Goal: Information Seeking & Learning: Check status

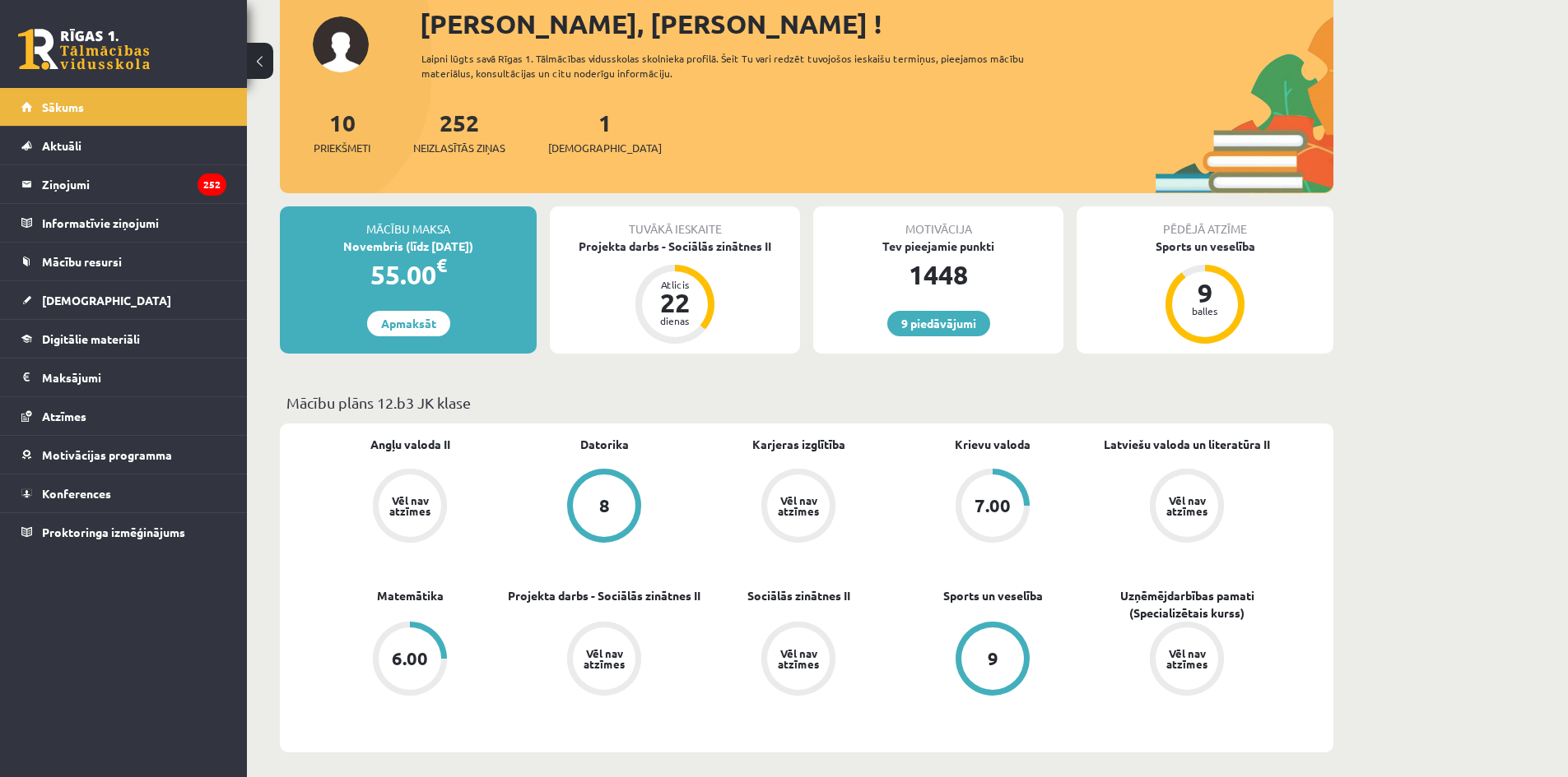
scroll to position [329, 0]
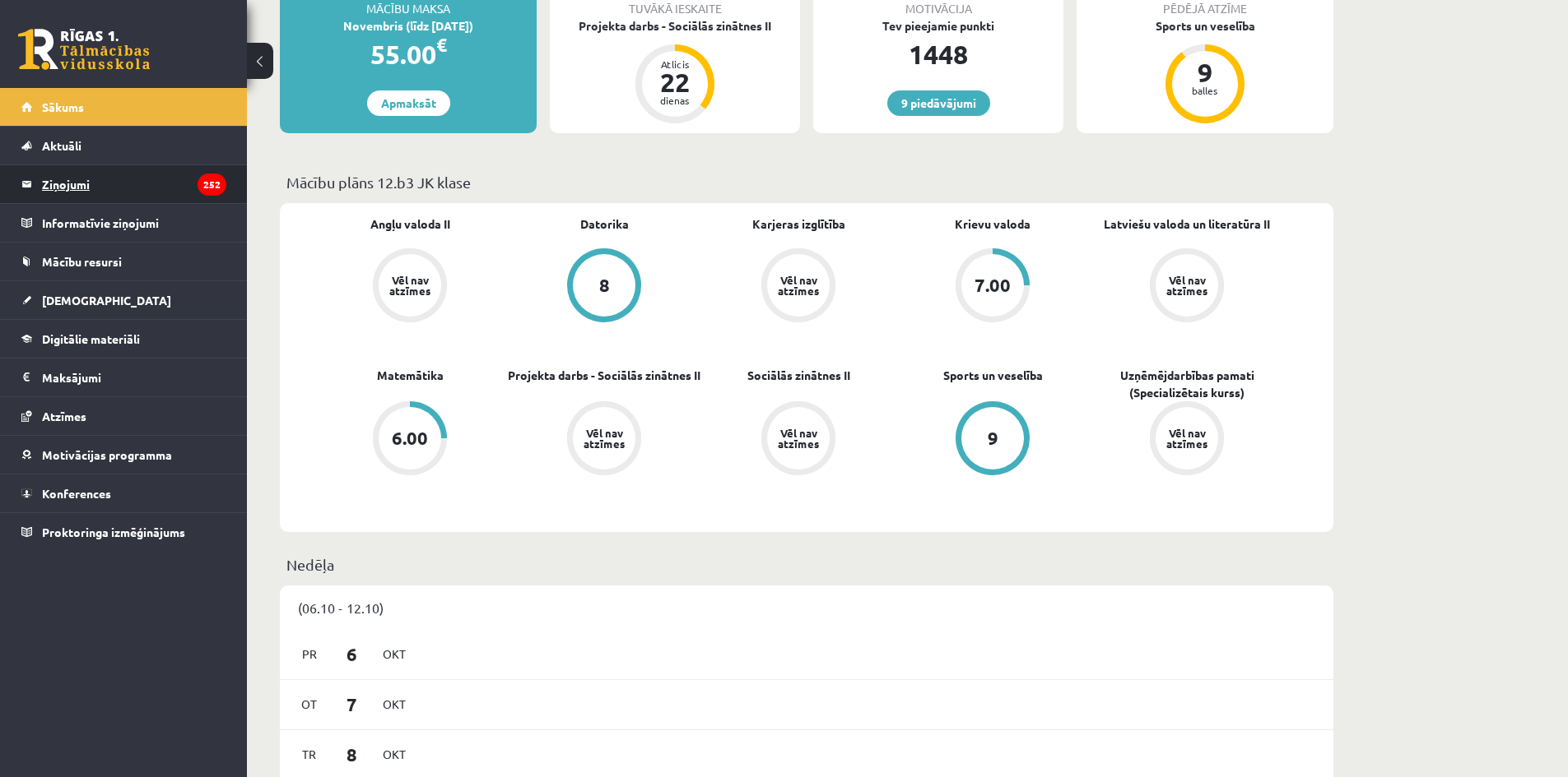
click at [113, 182] on legend "Ziņojumi 252" at bounding box center [135, 184] width 185 height 38
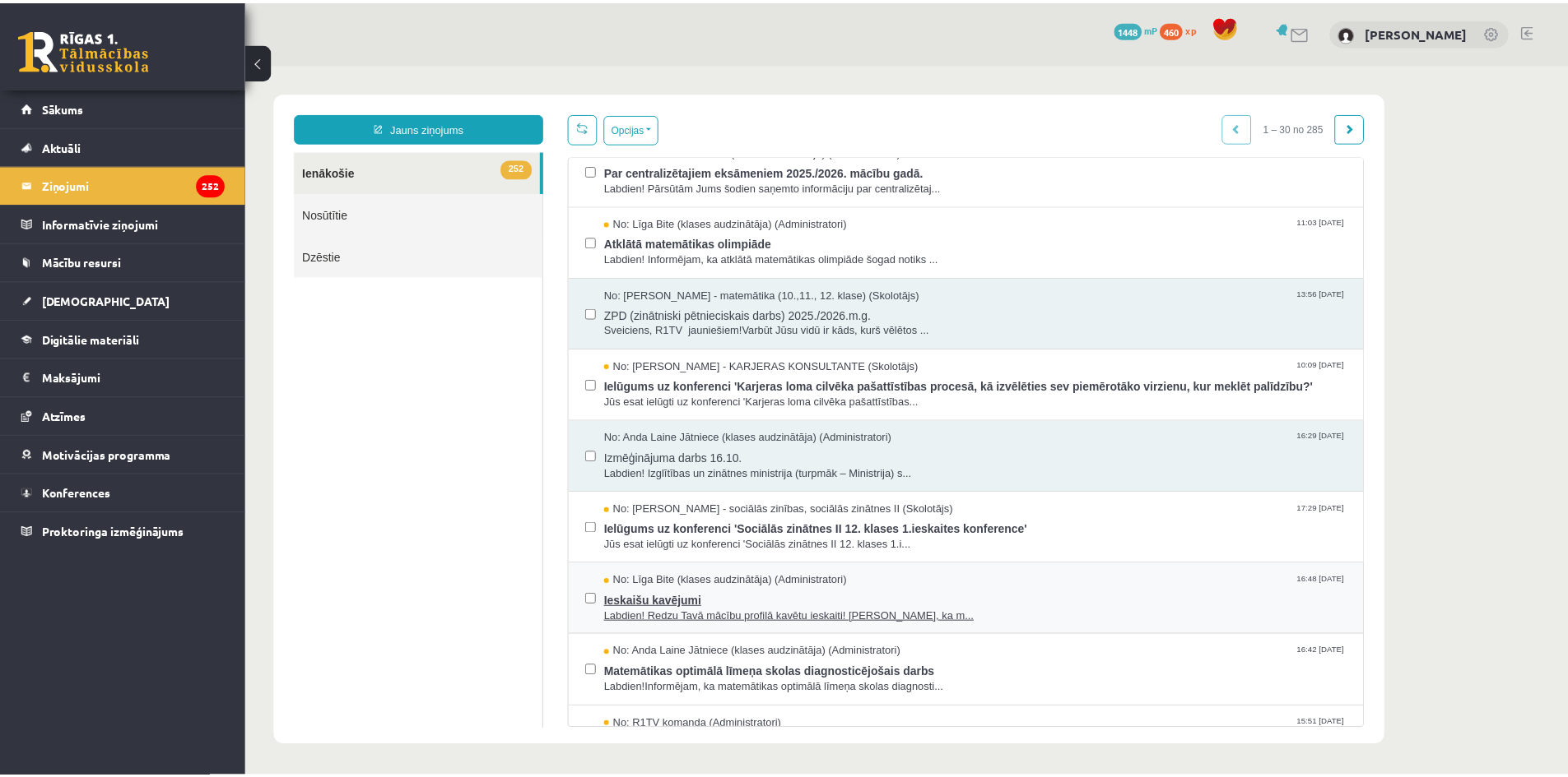
scroll to position [83, 0]
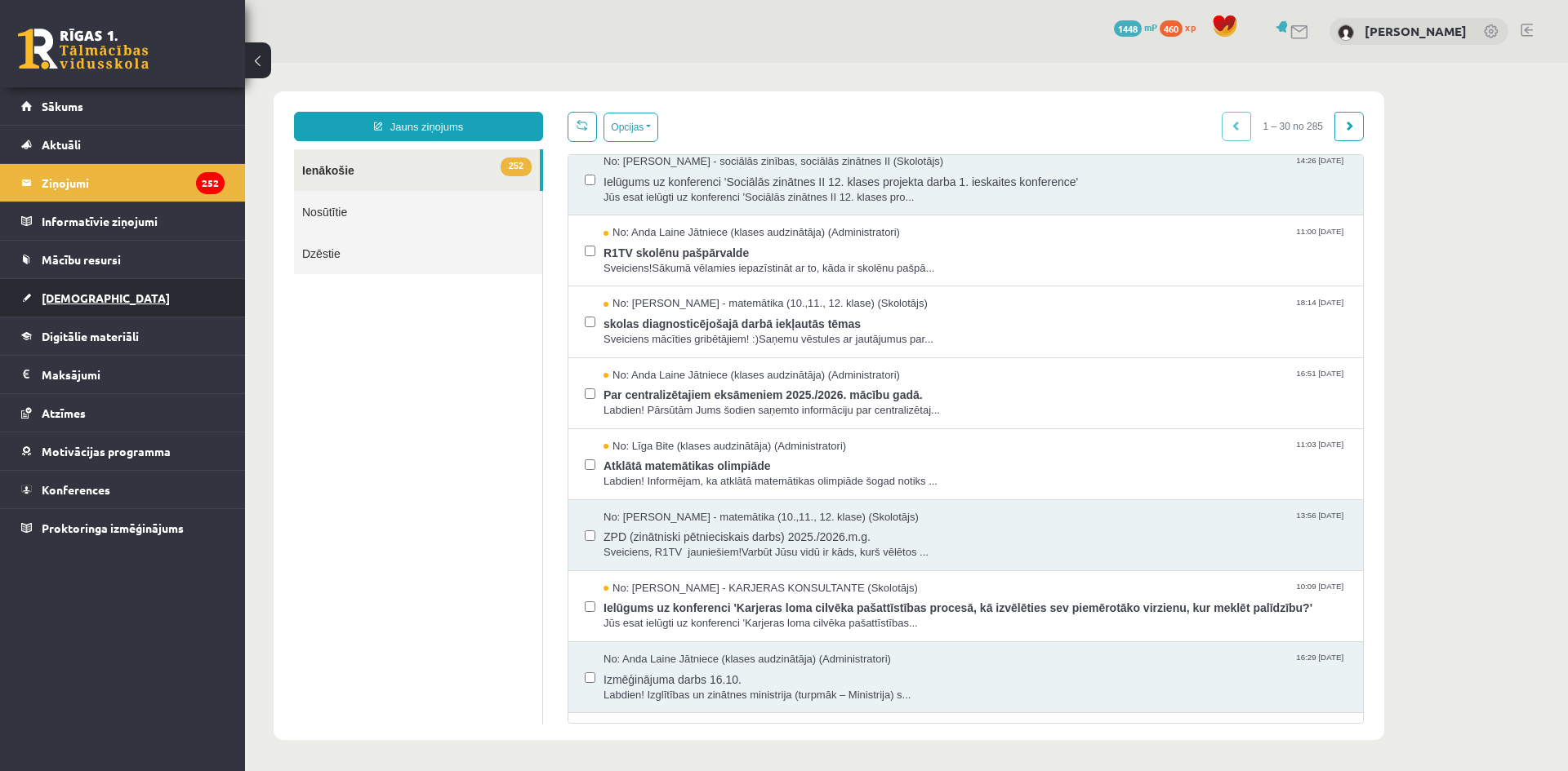
click at [79, 297] on span "[DEMOGRAPHIC_DATA]" at bounding box center [106, 297] width 128 height 15
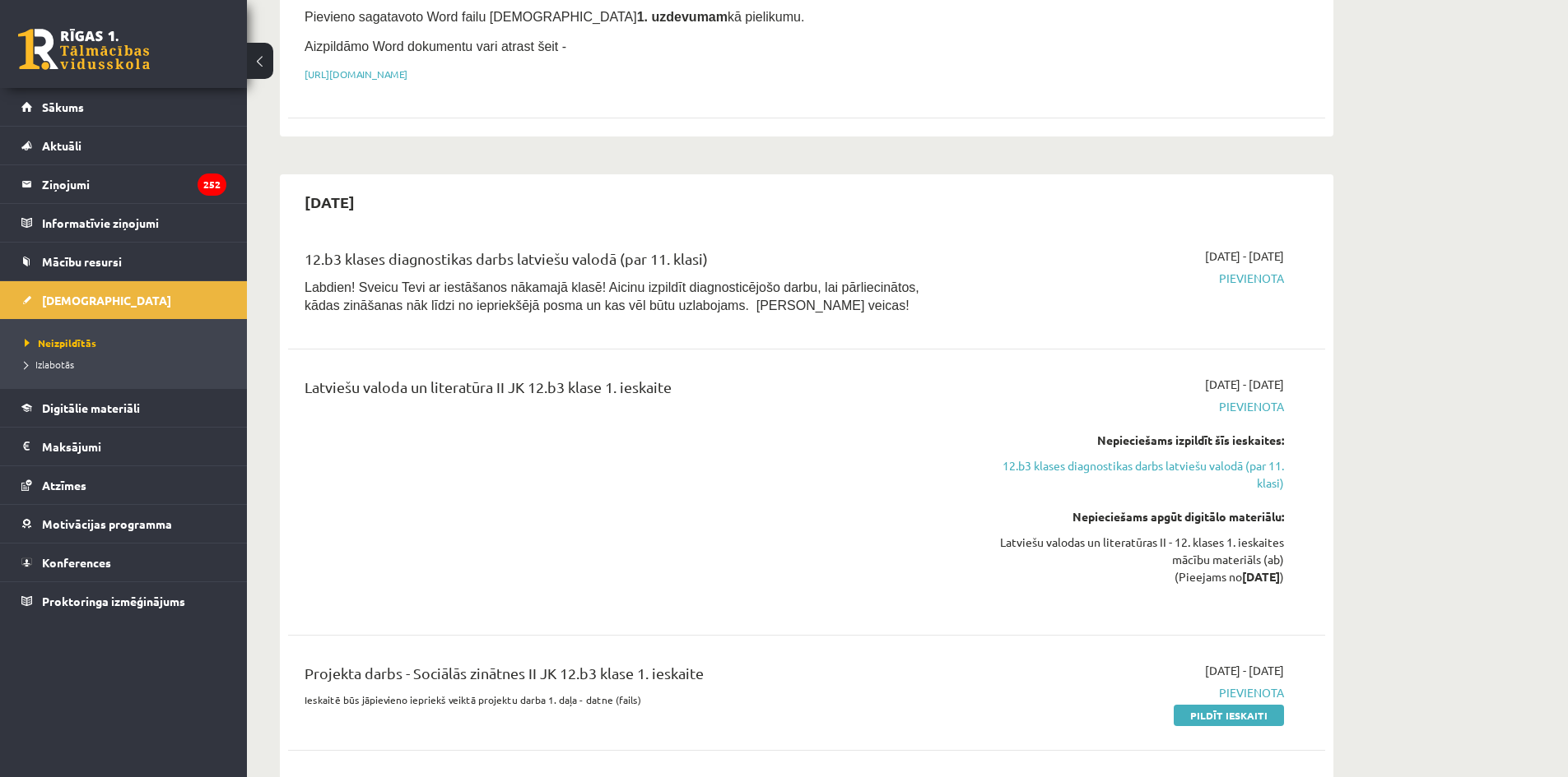
scroll to position [247, 0]
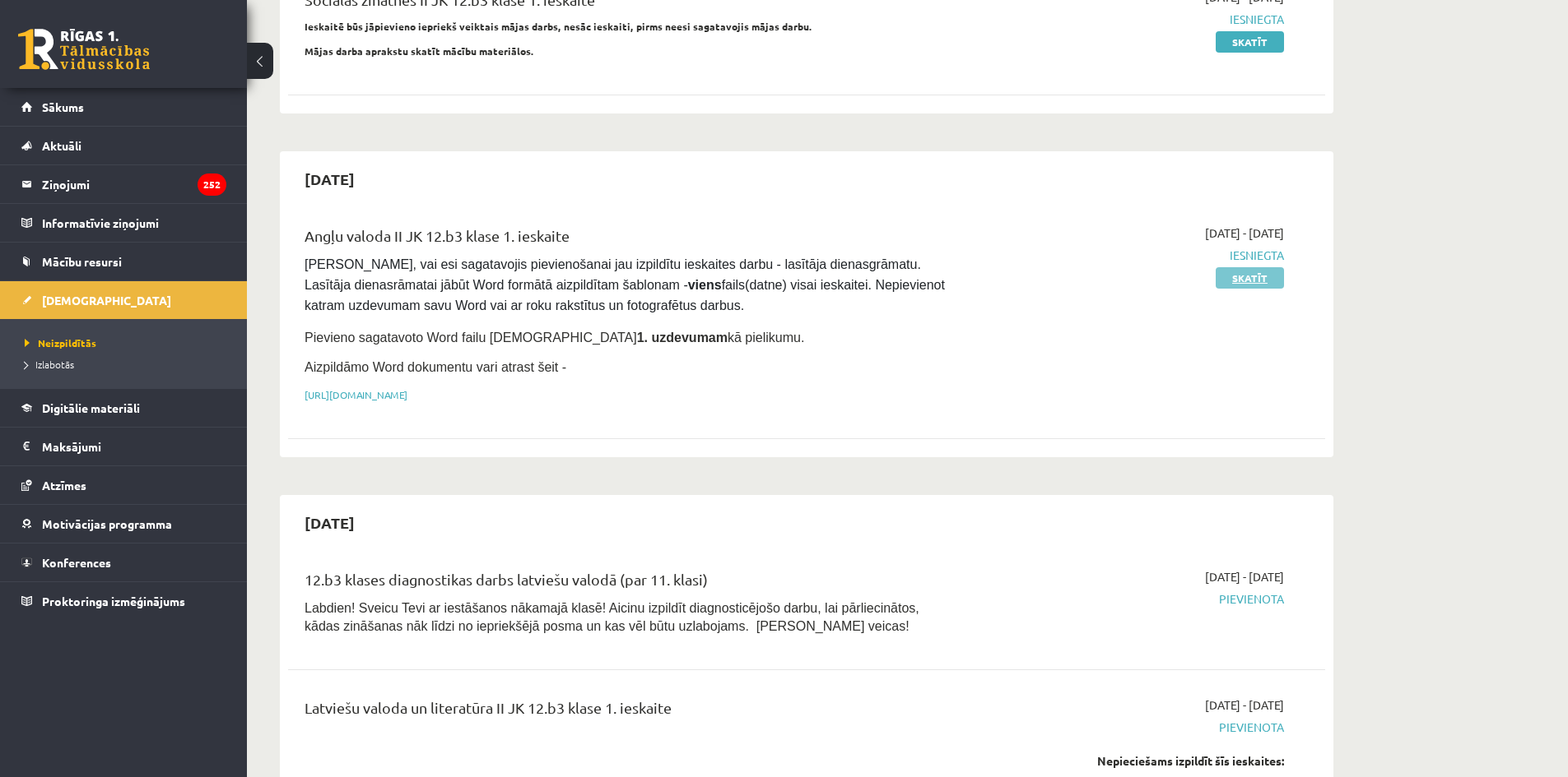
click at [1234, 286] on link "Skatīt" at bounding box center [1250, 278] width 69 height 21
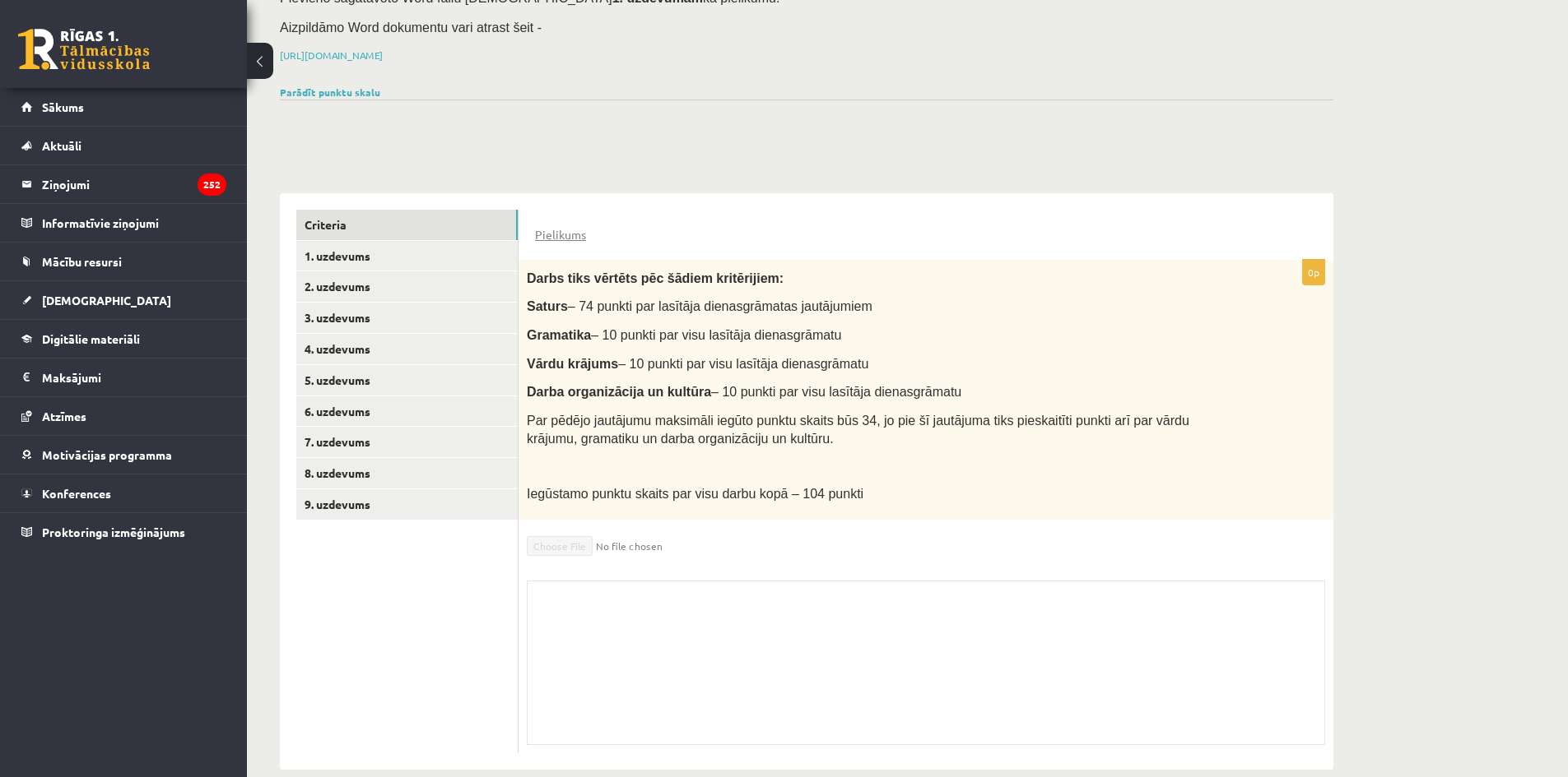
scroll to position [211, 0]
click at [354, 487] on link "9. uzdevums" at bounding box center [407, 502] width 222 height 31
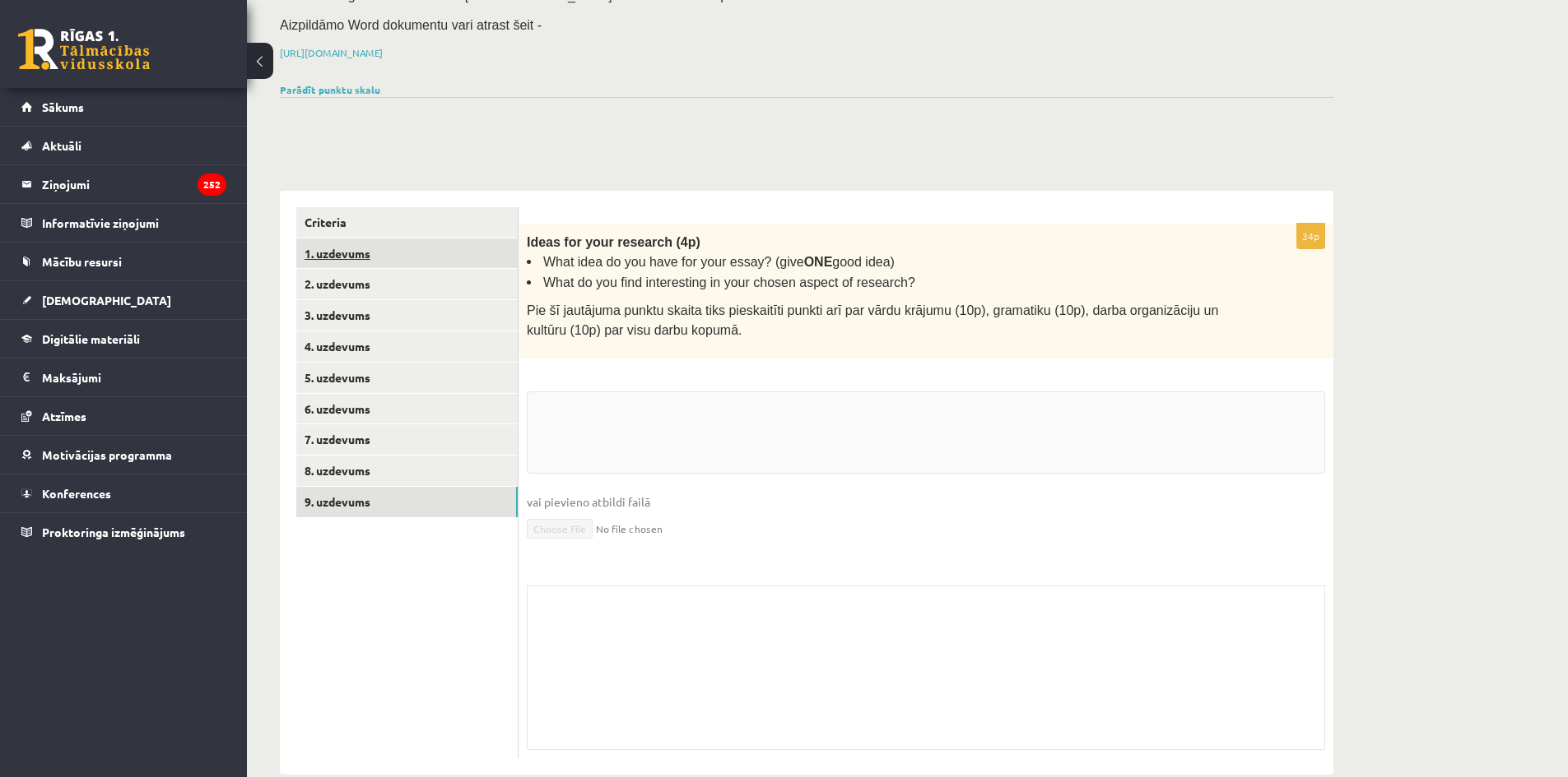
click at [408, 238] on link "1. uzdevums" at bounding box center [407, 253] width 222 height 31
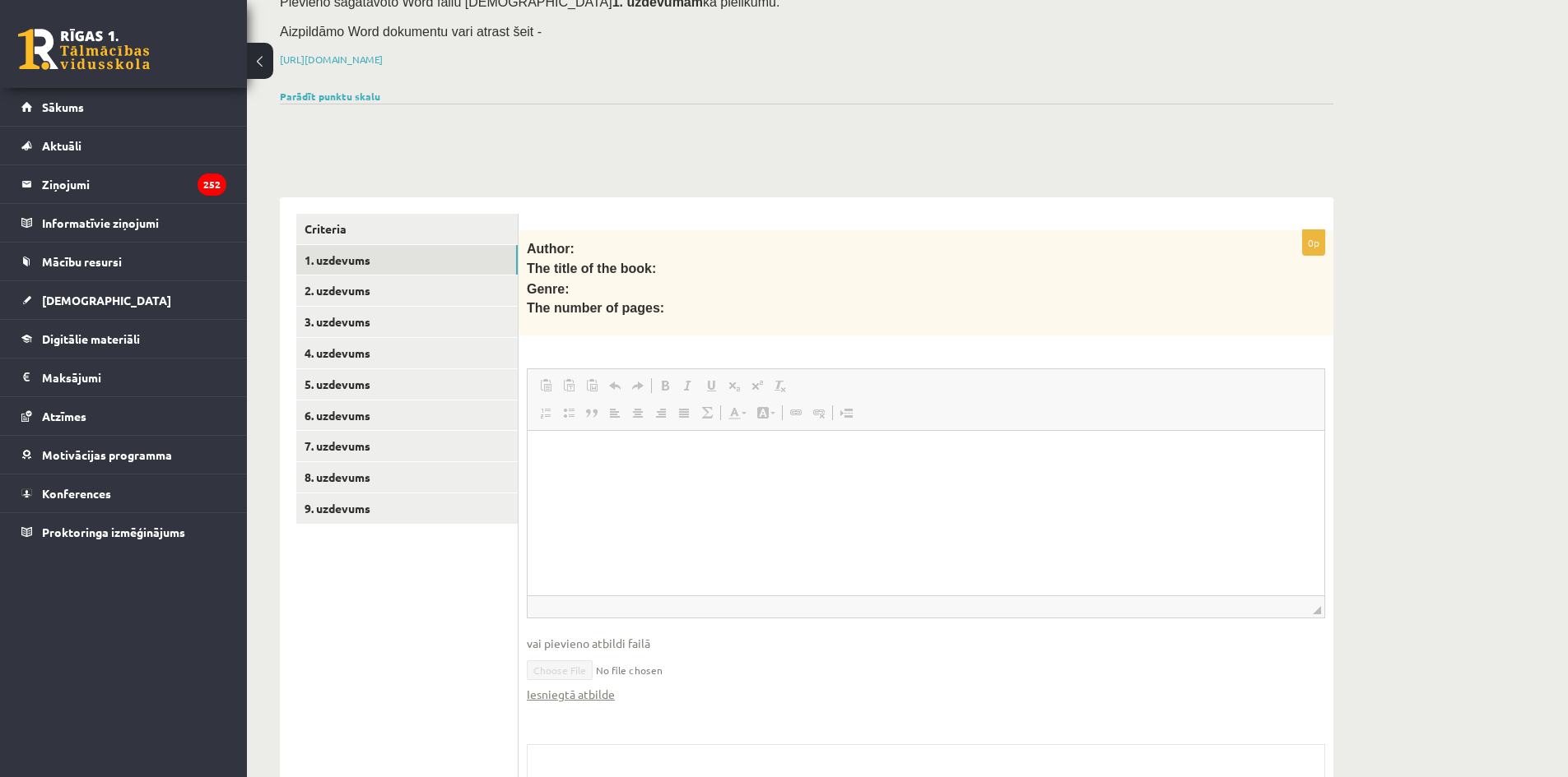
scroll to position [0, 0]
click at [335, 214] on link "Criteria" at bounding box center [407, 229] width 222 height 31
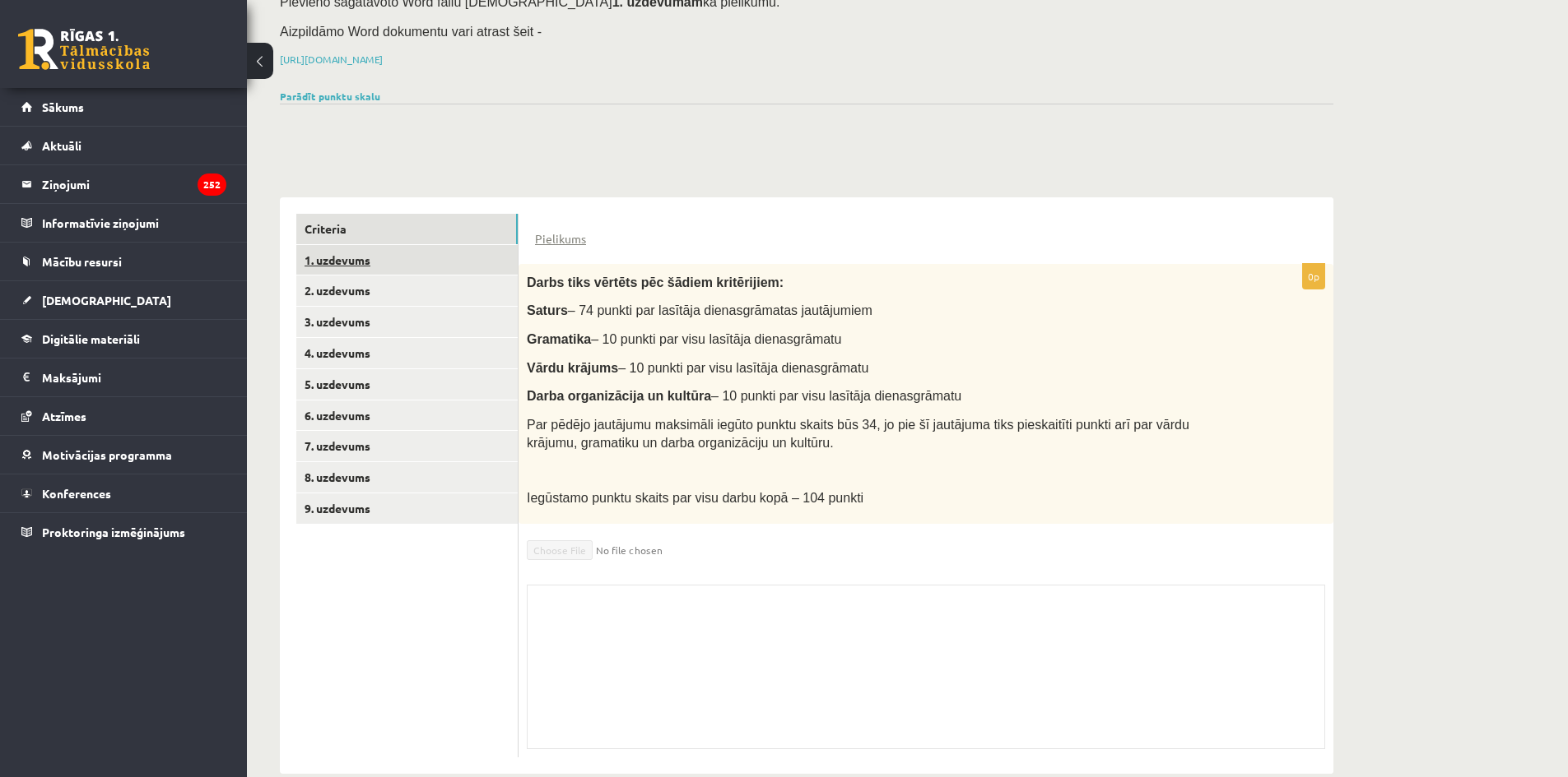
click at [340, 245] on link "1. uzdevums" at bounding box center [407, 260] width 222 height 31
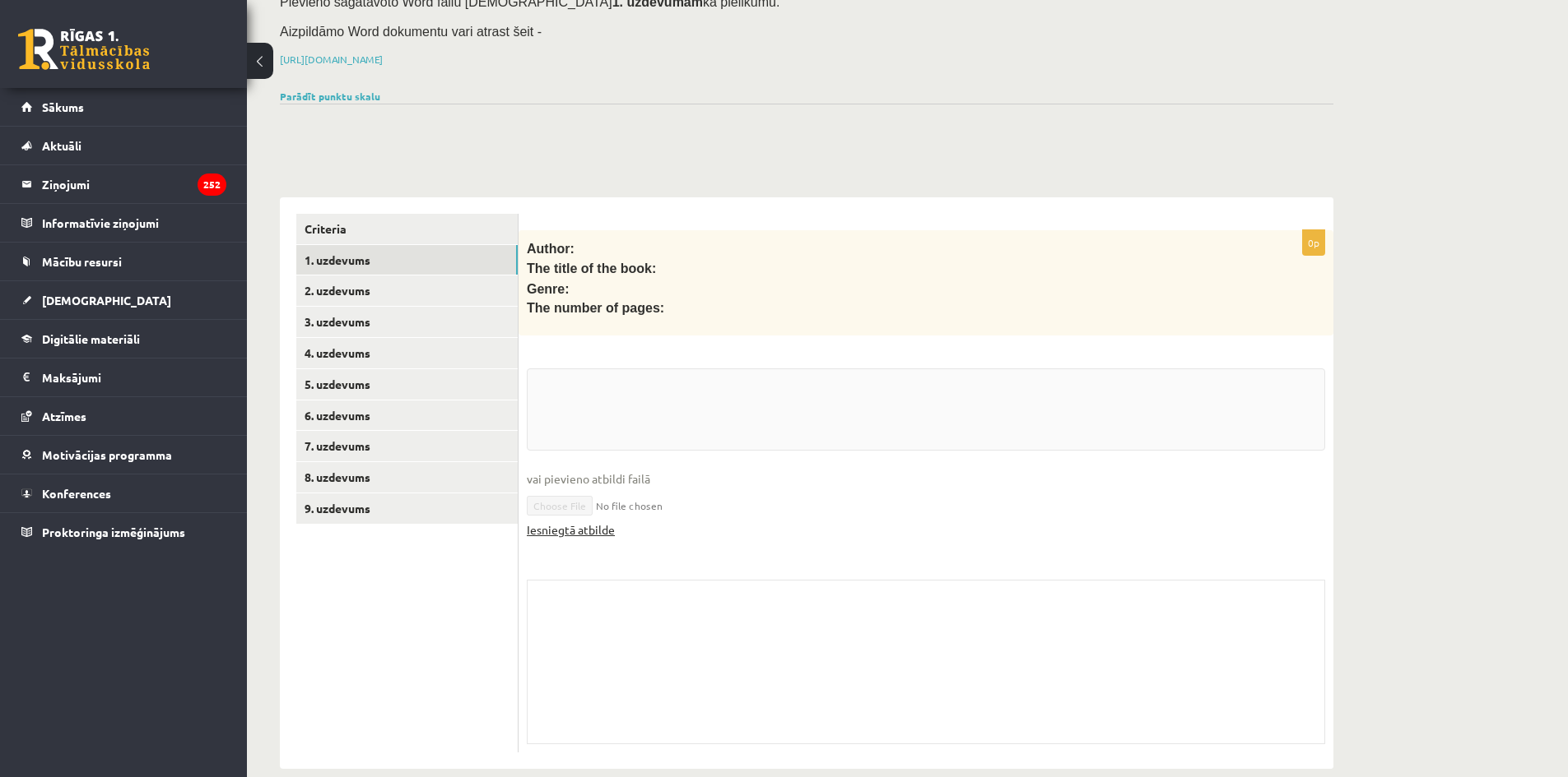
click at [588, 521] on link "Iesniegtā atbilde" at bounding box center [571, 530] width 88 height 18
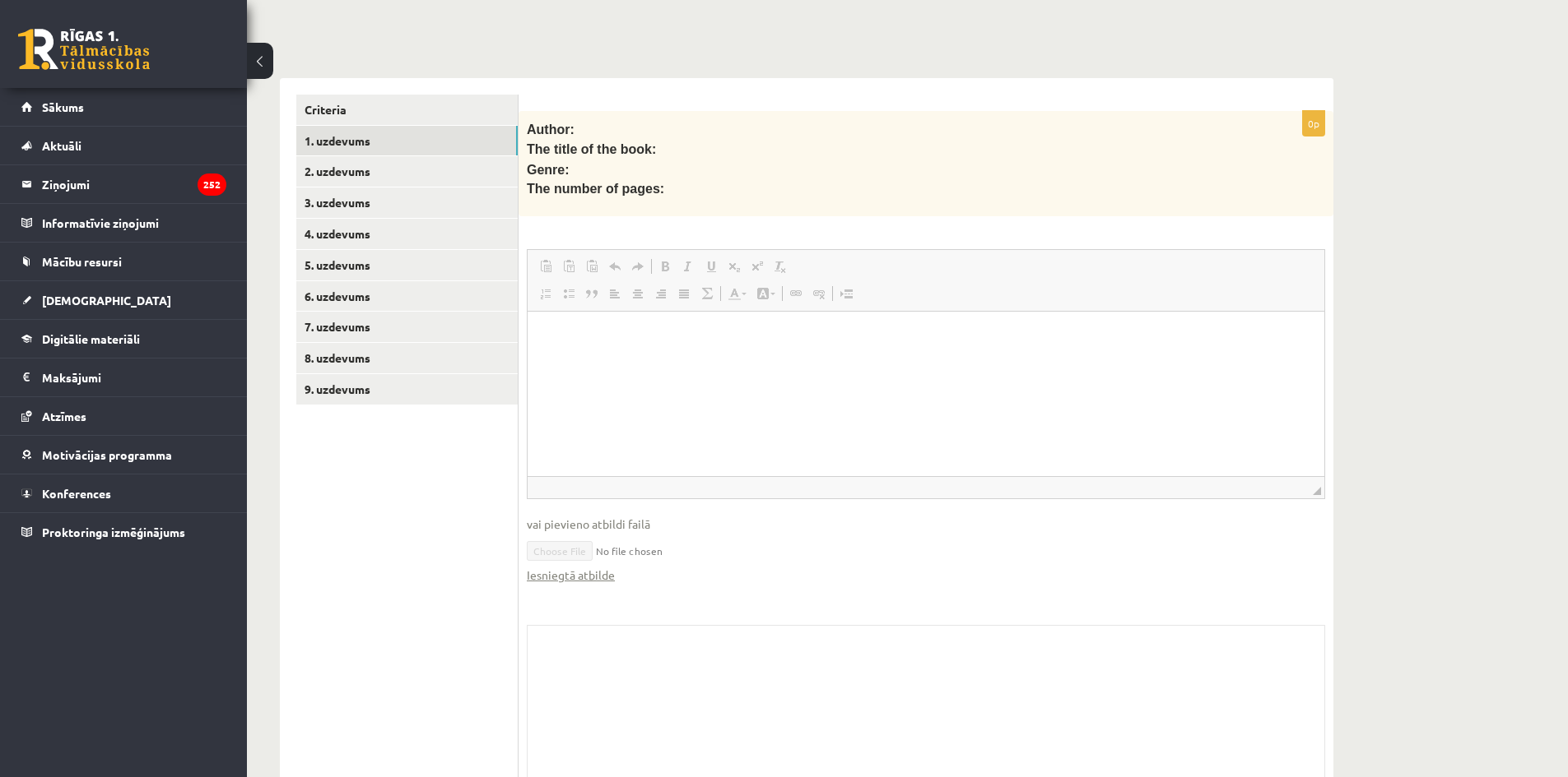
scroll to position [368, 0]
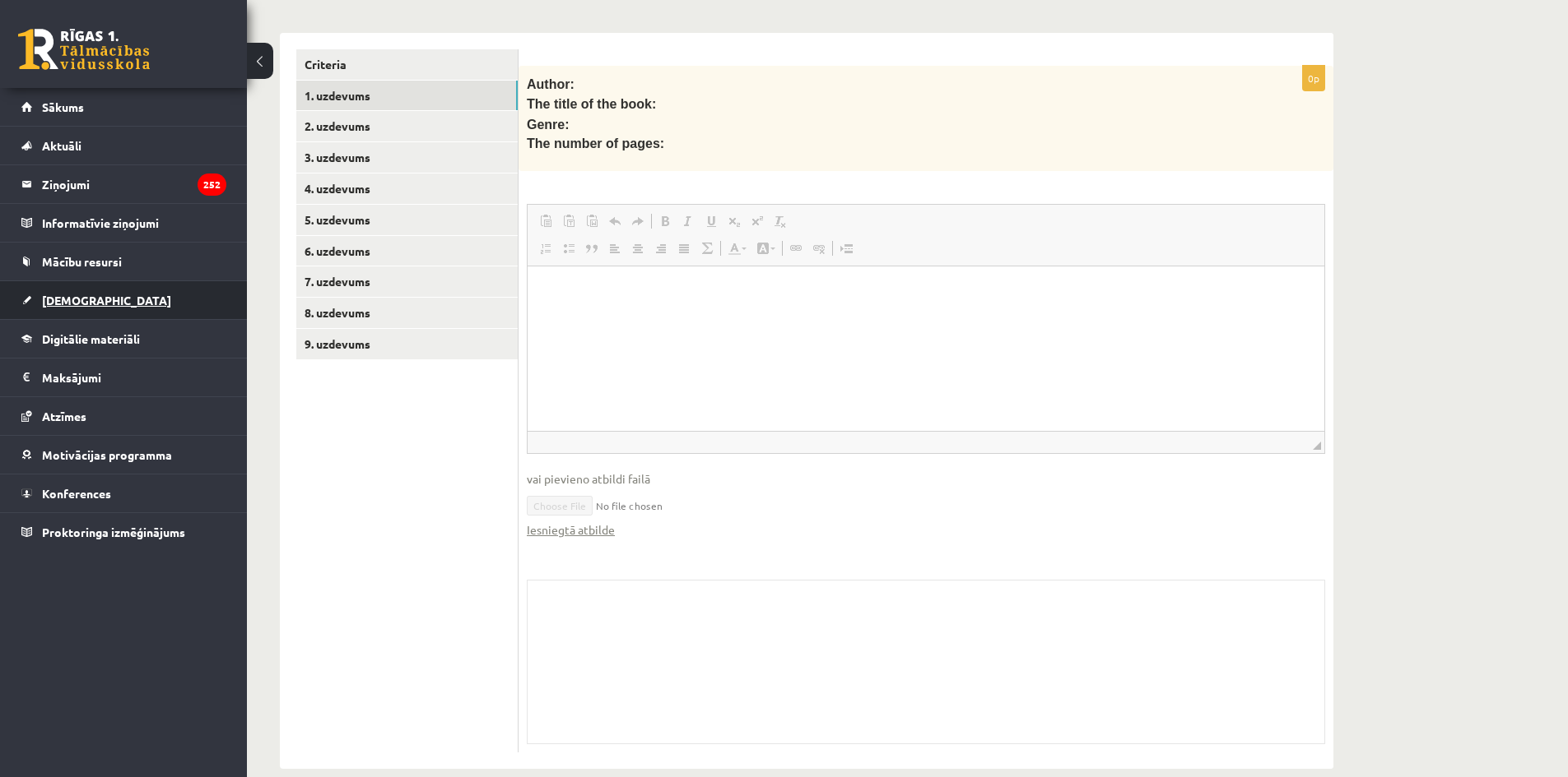
click at [71, 287] on link "[DEMOGRAPHIC_DATA]" at bounding box center [123, 300] width 205 height 38
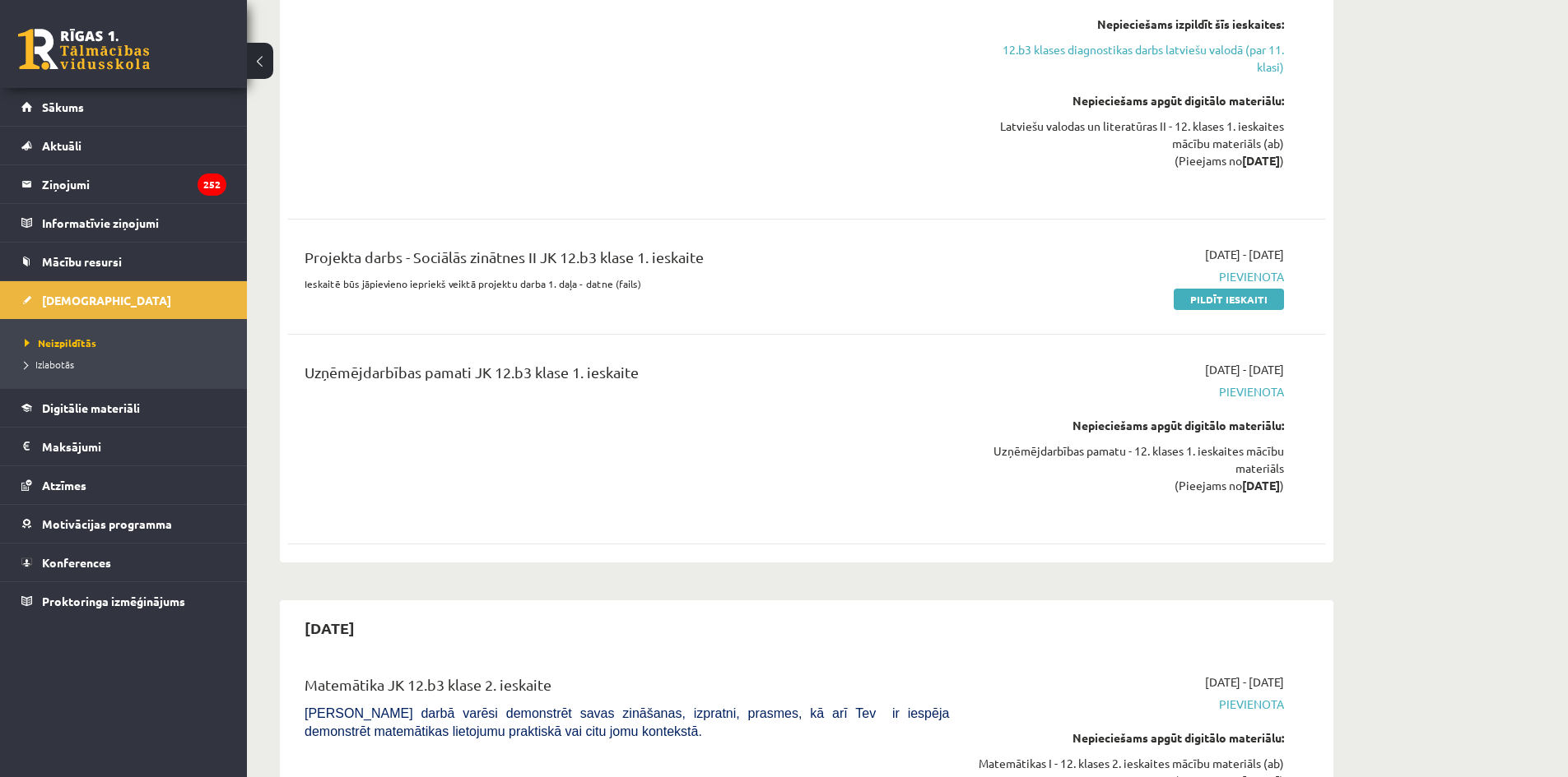
scroll to position [1027, 0]
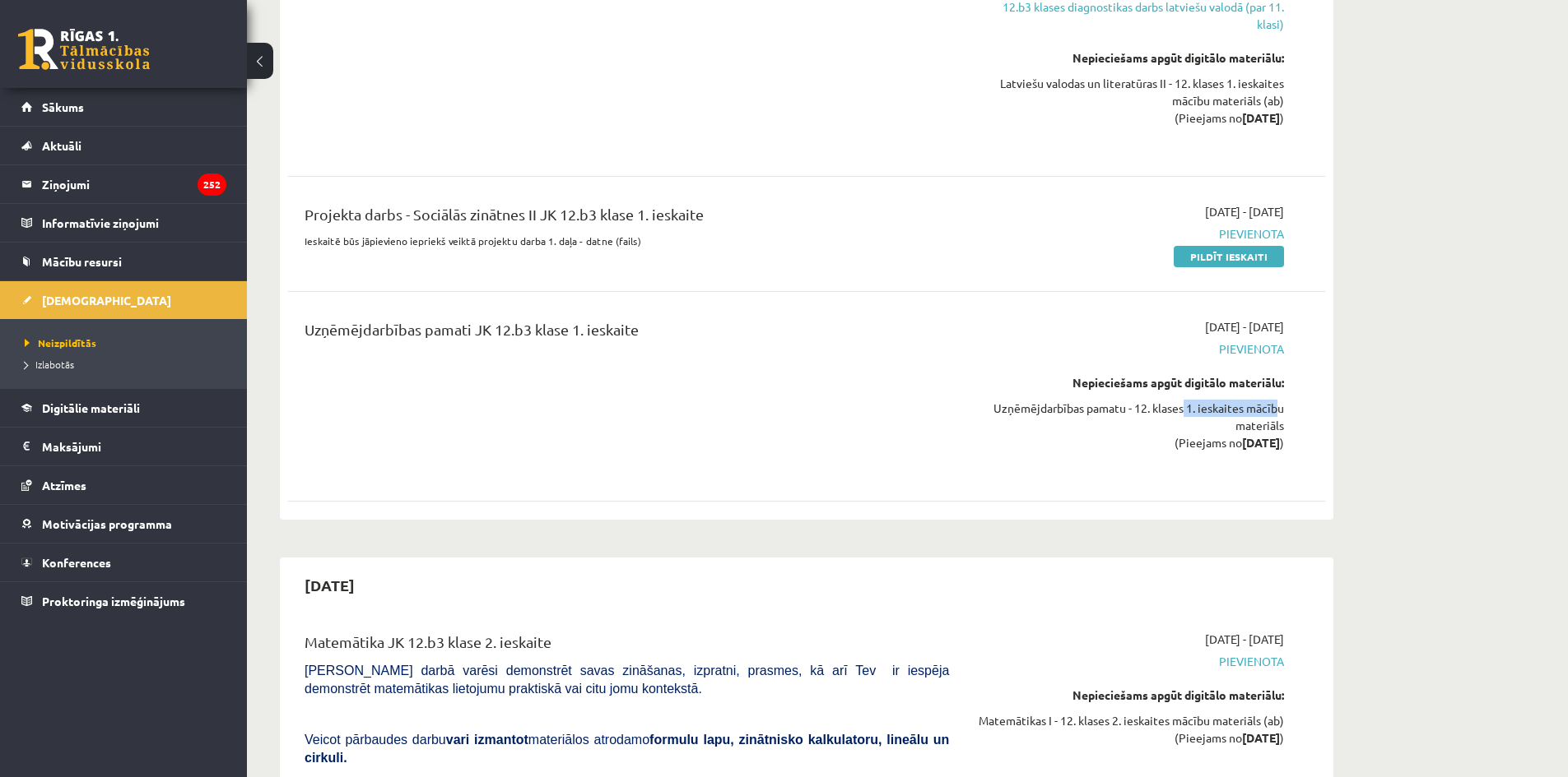
drag, startPoint x: 1180, startPoint y: 412, endPoint x: 1280, endPoint y: 416, distance: 100.1
click at [1275, 411] on div "Uzņēmējdarbības pamatu - 12. klases 1. ieskaites mācību materiāls (Pieejams no …" at bounding box center [1128, 425] width 310 height 52
click at [1283, 423] on div "Uzņēmējdarbības pamatu - 12. klases 1. ieskaites mācību materiāls (Pieejams no …" at bounding box center [1128, 425] width 310 height 52
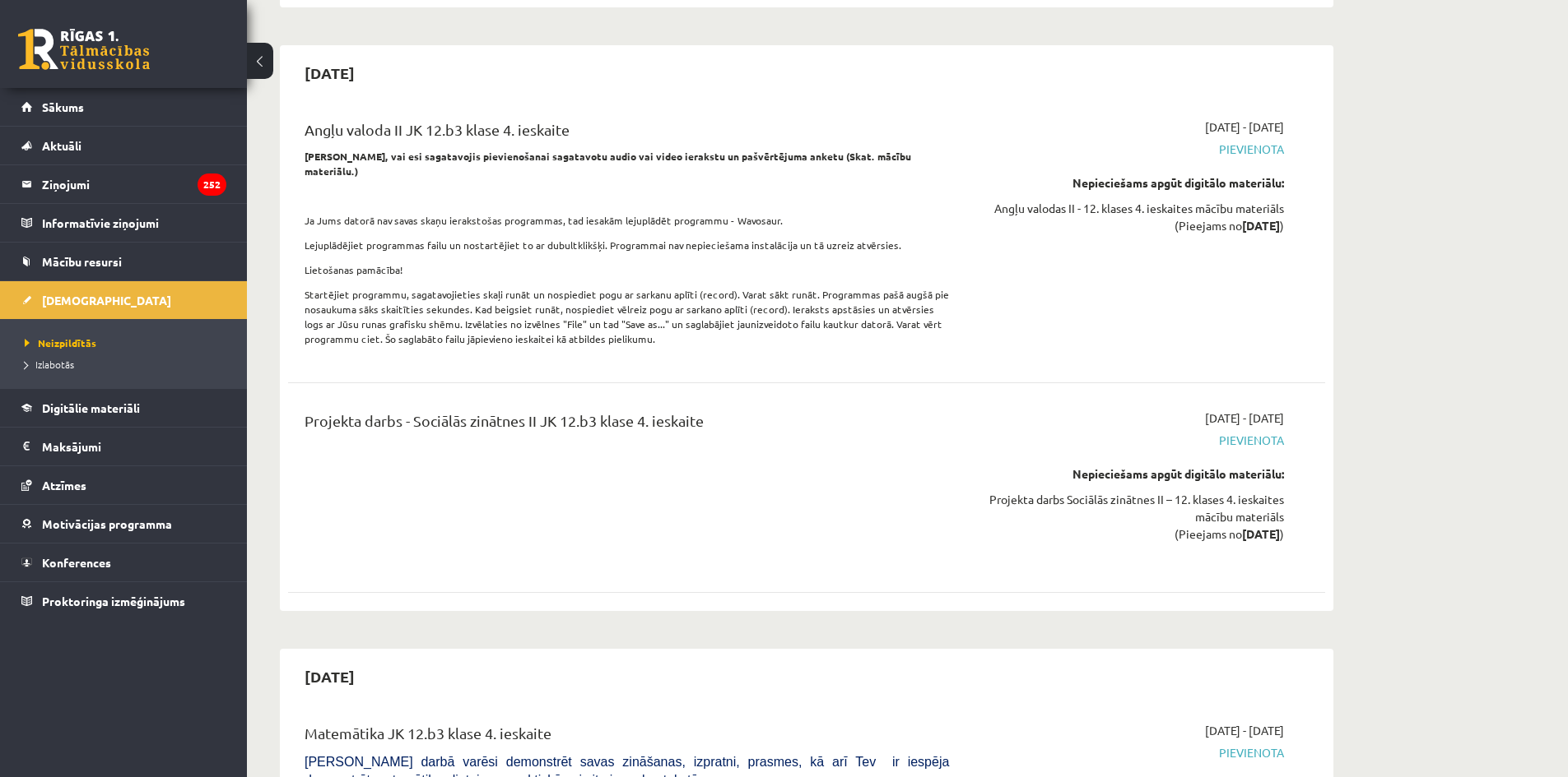
scroll to position [6044, 0]
